Goal: Information Seeking & Learning: Learn about a topic

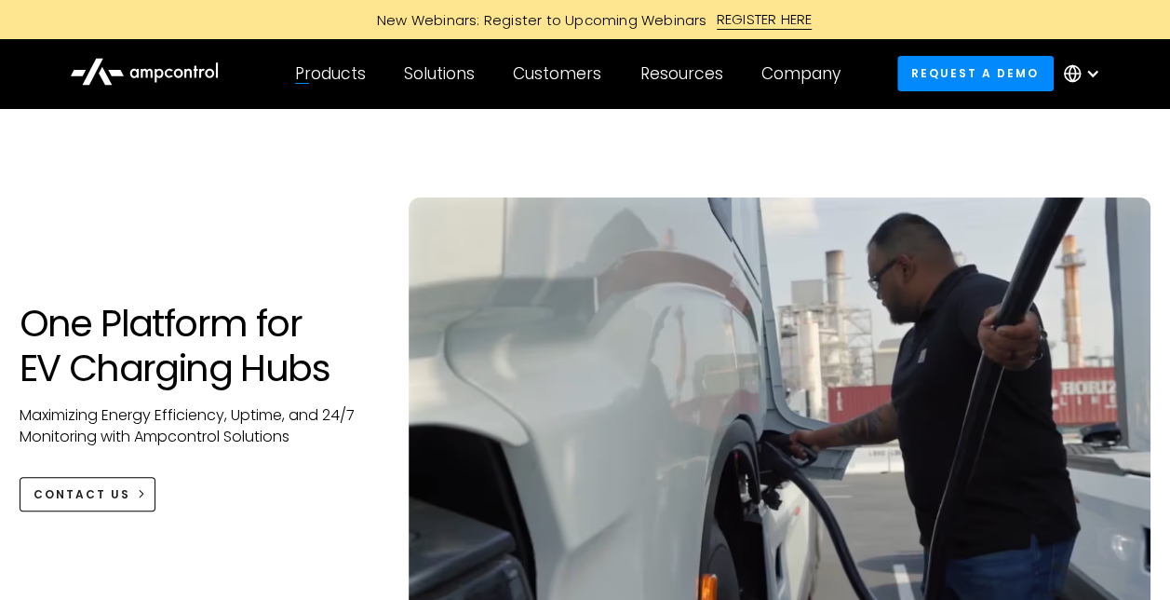
click at [153, 67] on icon at bounding box center [144, 70] width 149 height 44
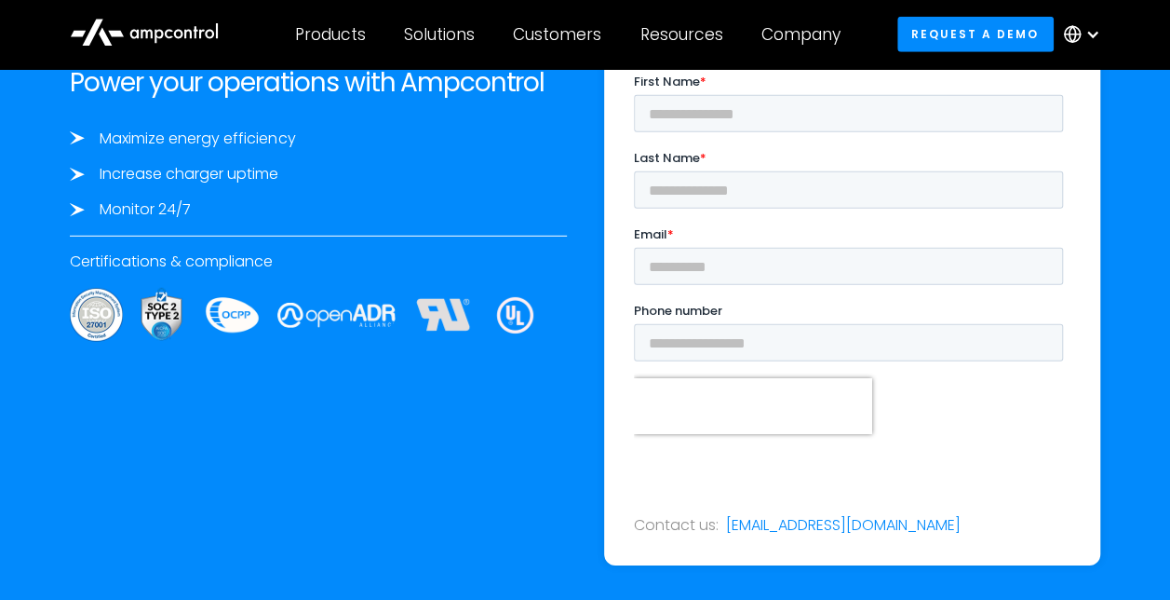
scroll to position [6330, 0]
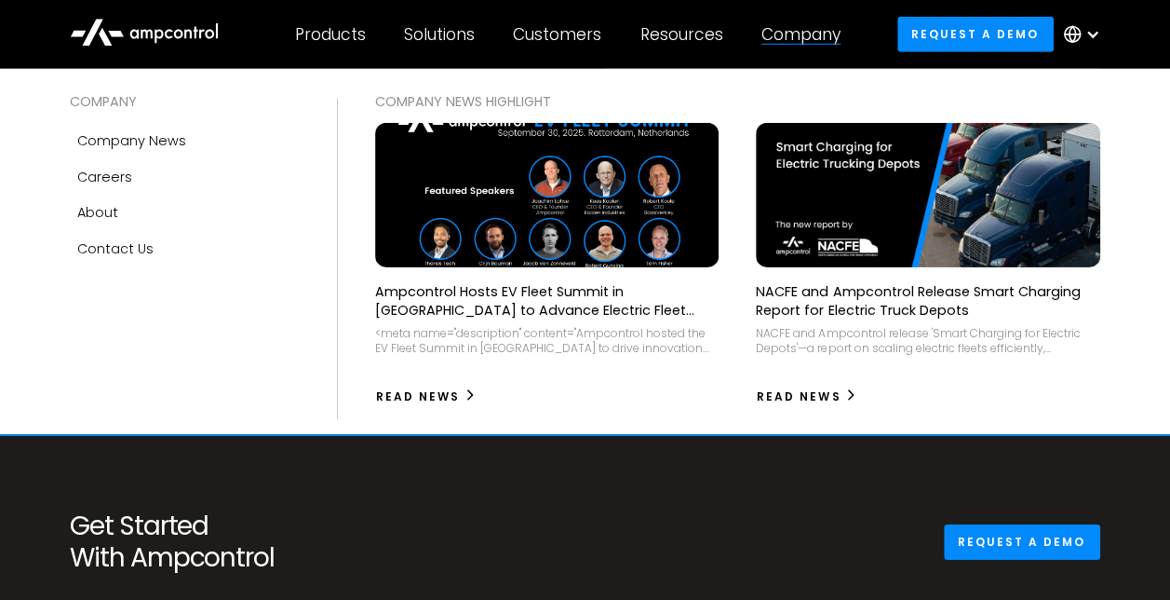
click at [815, 44] on div at bounding box center [800, 44] width 79 height 1
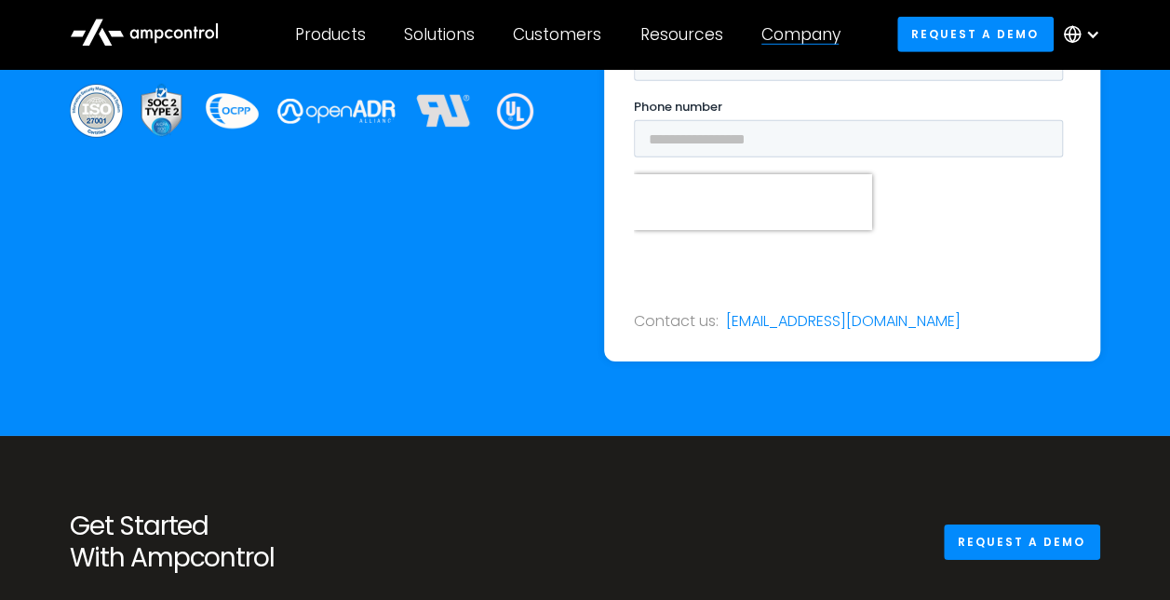
click at [814, 45] on div "Company COMPANY Company news Careers About Contact Us COMPANY NEWS Highlight Am…" at bounding box center [800, 34] width 117 height 65
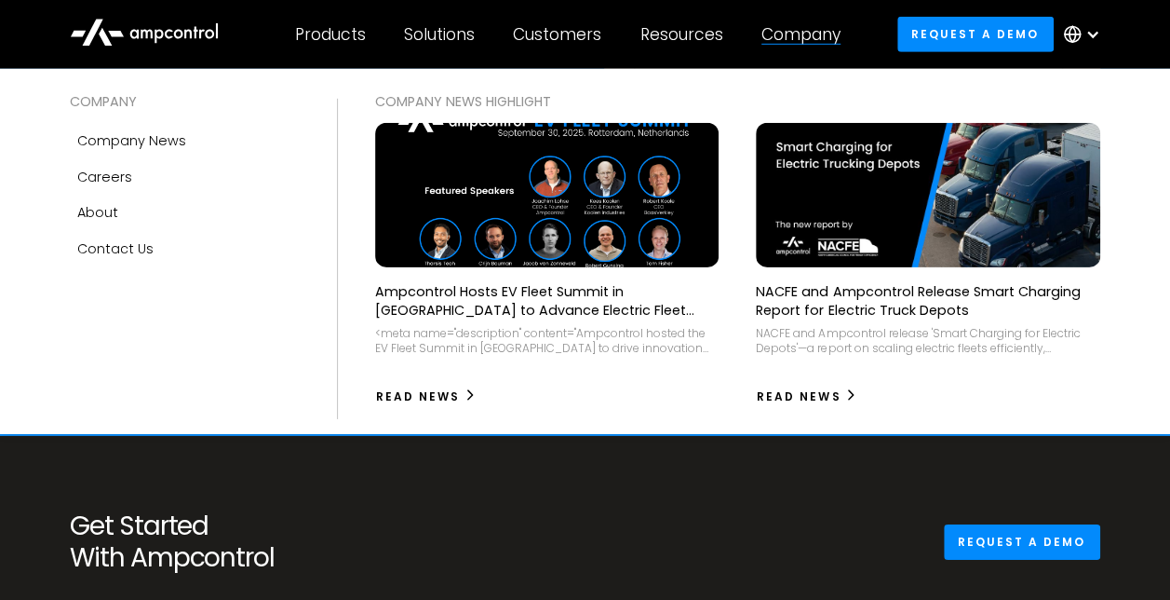
click at [815, 34] on div "Company" at bounding box center [800, 34] width 79 height 20
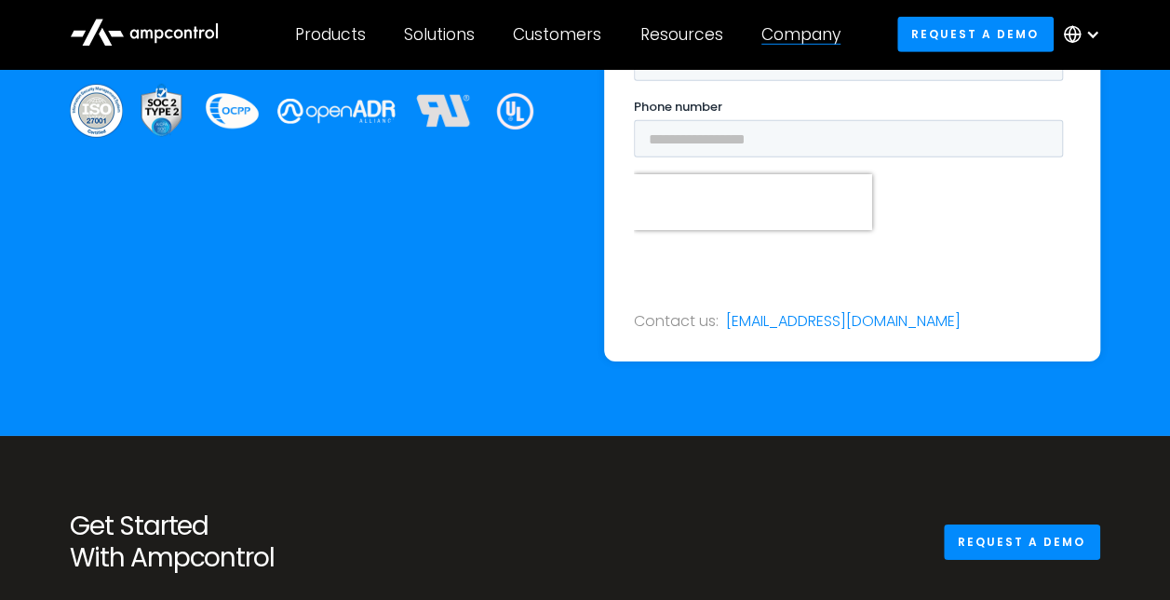
click at [815, 35] on div "Company" at bounding box center [800, 34] width 79 height 20
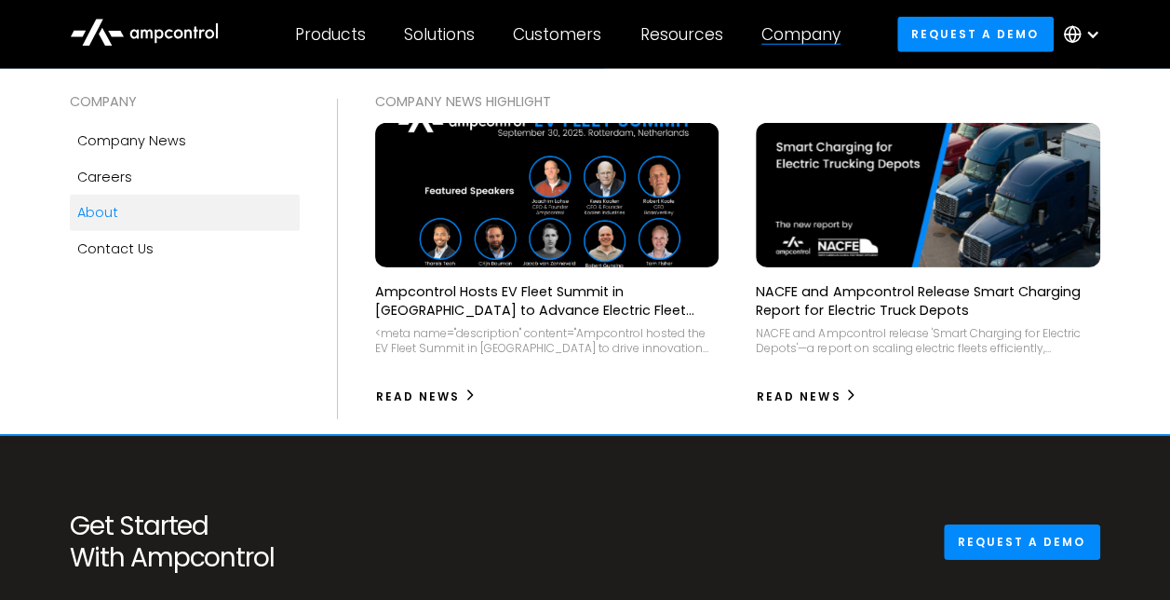
click at [121, 209] on link "About" at bounding box center [185, 212] width 230 height 35
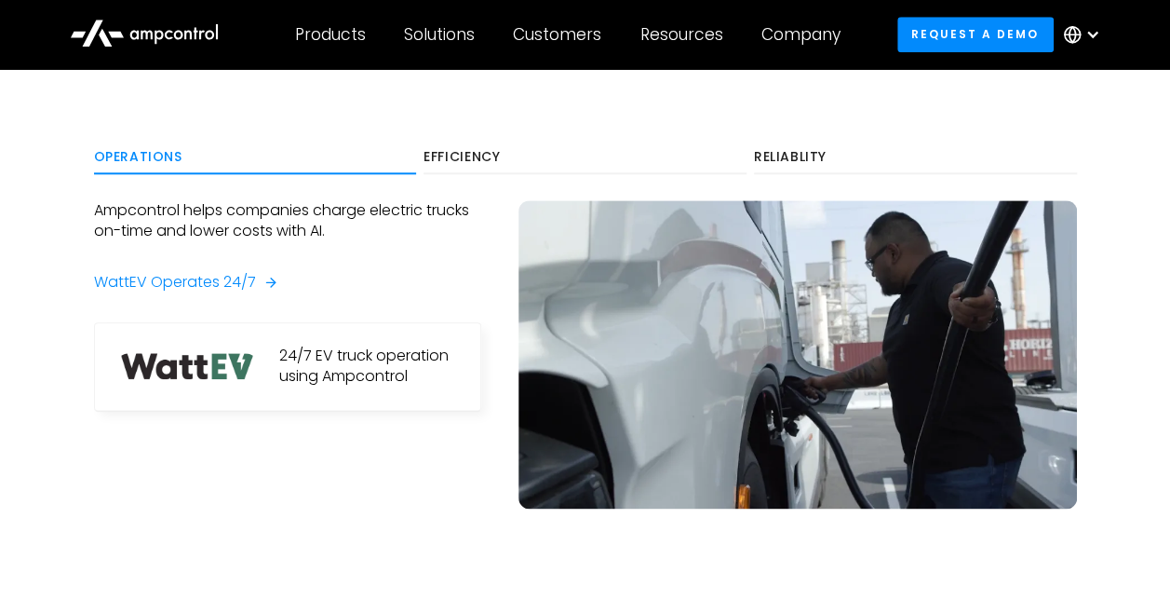
scroll to position [931, 0]
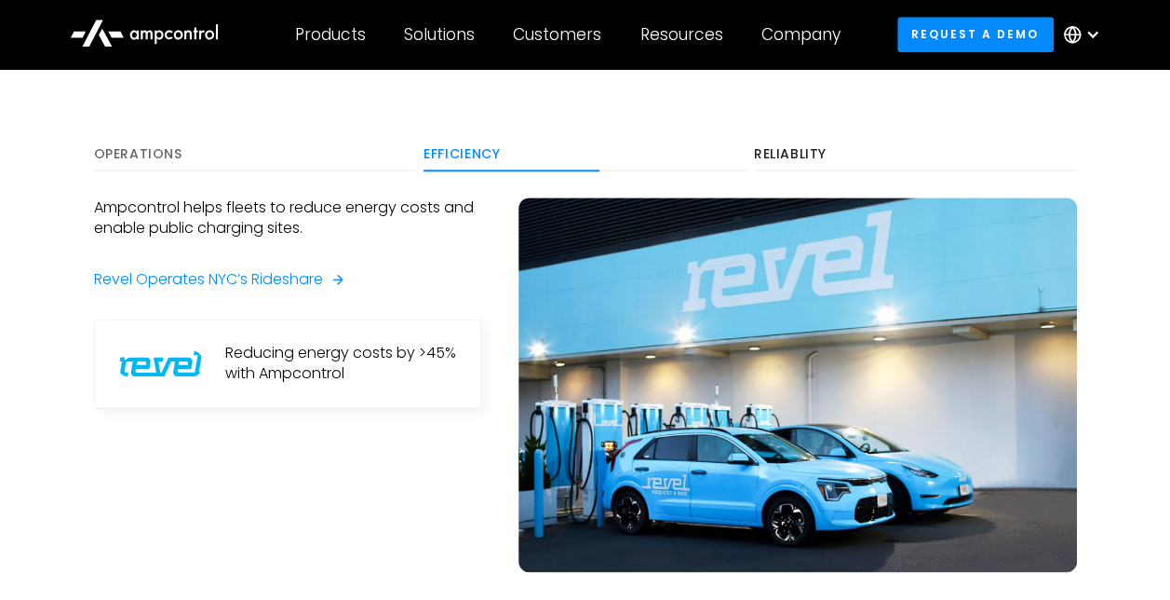
click at [154, 163] on link "Operations" at bounding box center [255, 155] width 323 height 34
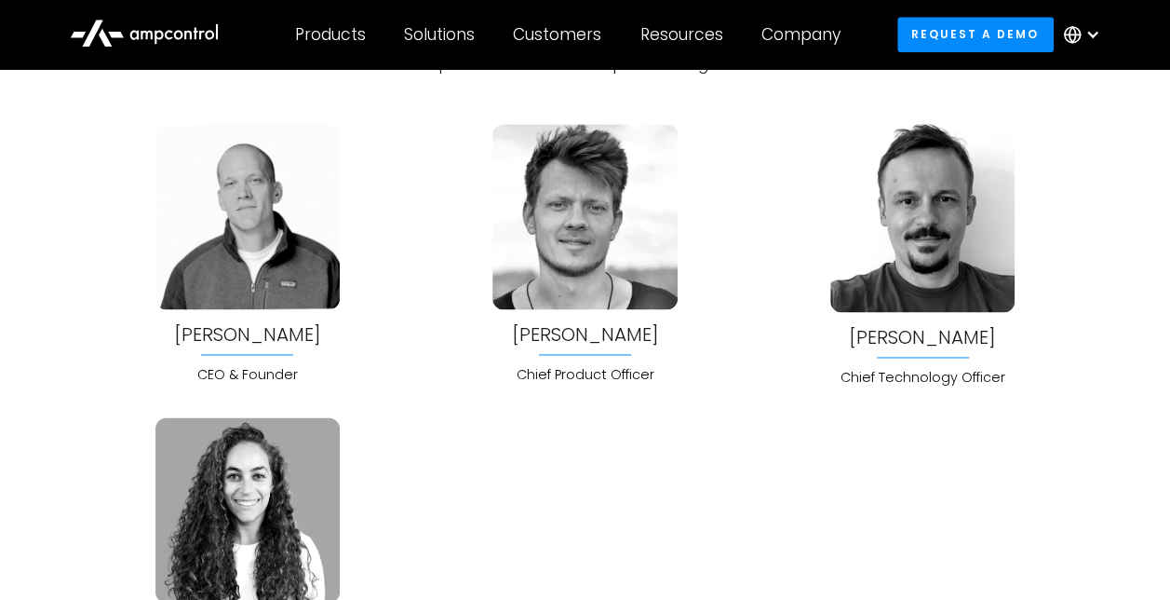
scroll to position [4748, 0]
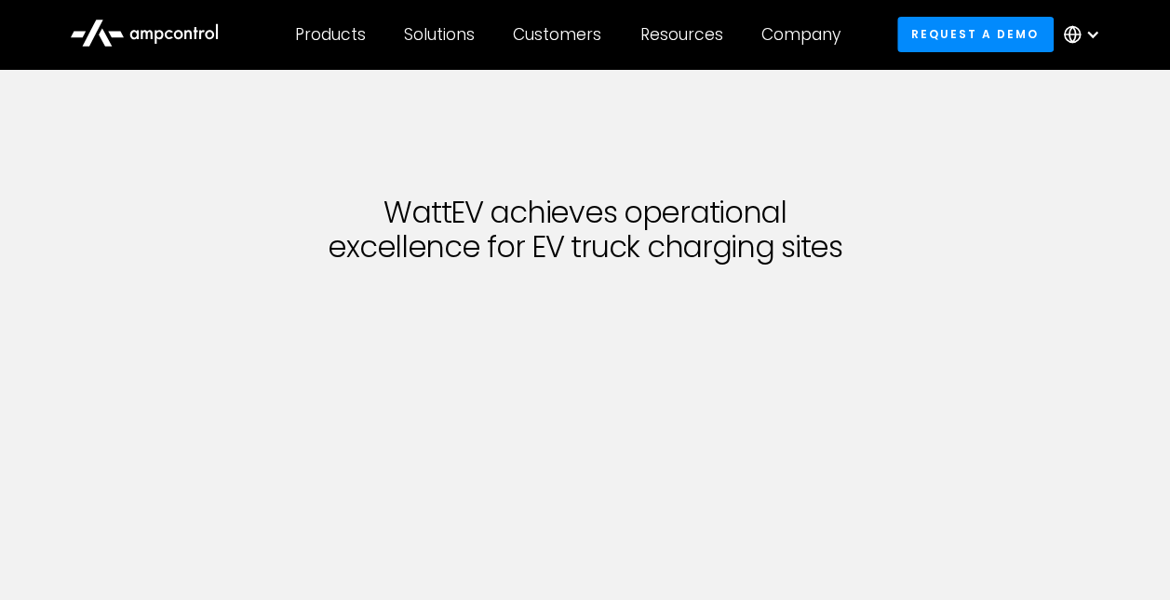
click at [419, 217] on h1 "WattEV achieves operational excellence for EV truck charging sites" at bounding box center [585, 229] width 819 height 69
